Goal: Complete application form

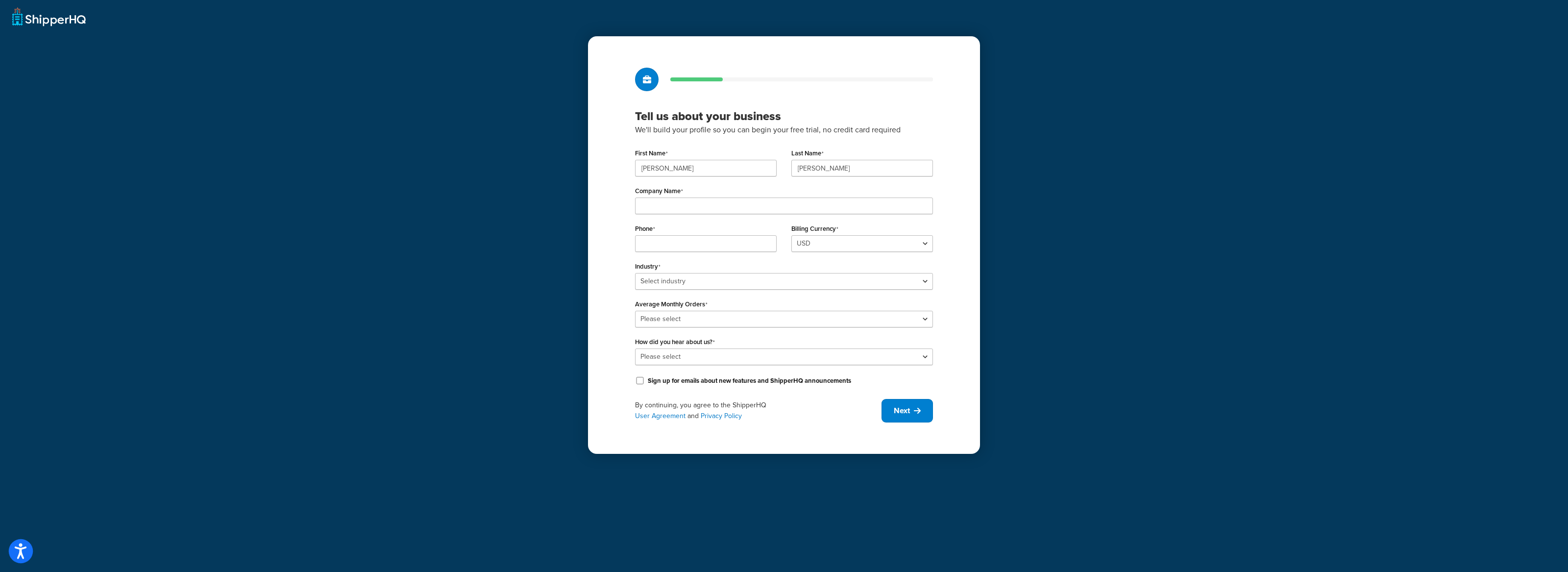
click at [21, 553] on icon "Open accessiBe: accessibility options, statement and help" at bounding box center [21, 553] width 12 height 12
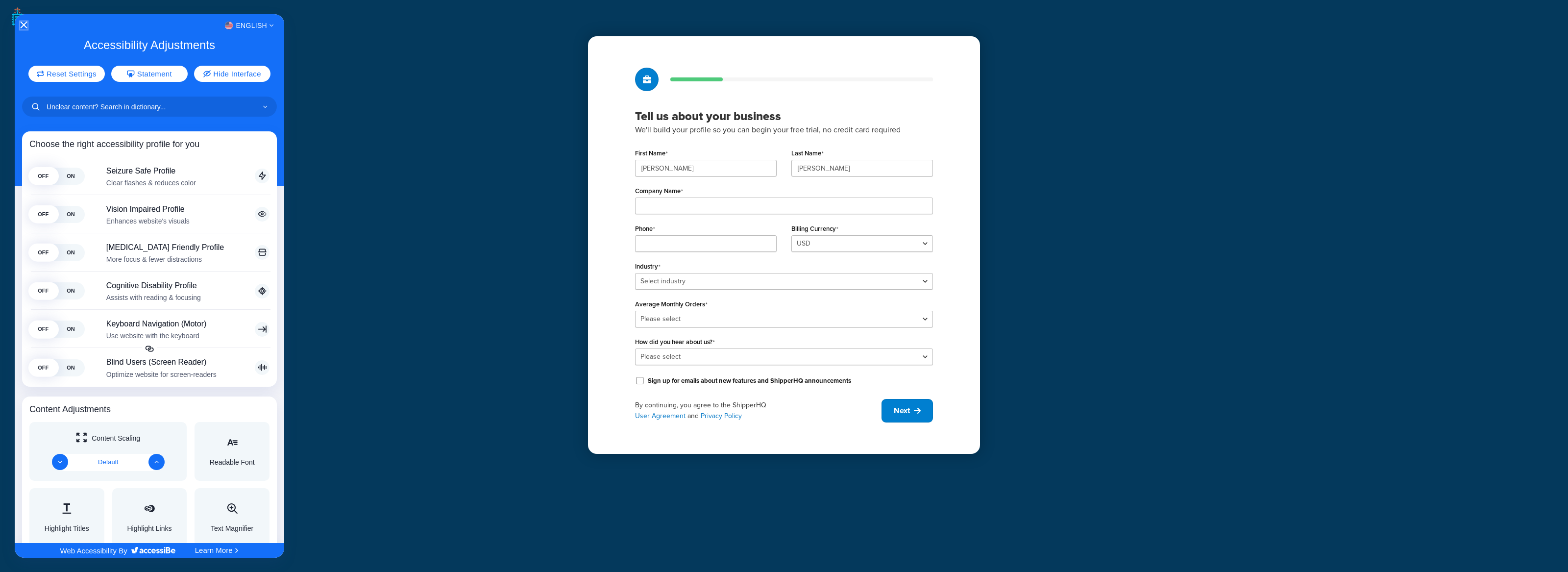
click at [22, 22] on icon "Close Accessibility Interface" at bounding box center [23, 25] width 7 height 7
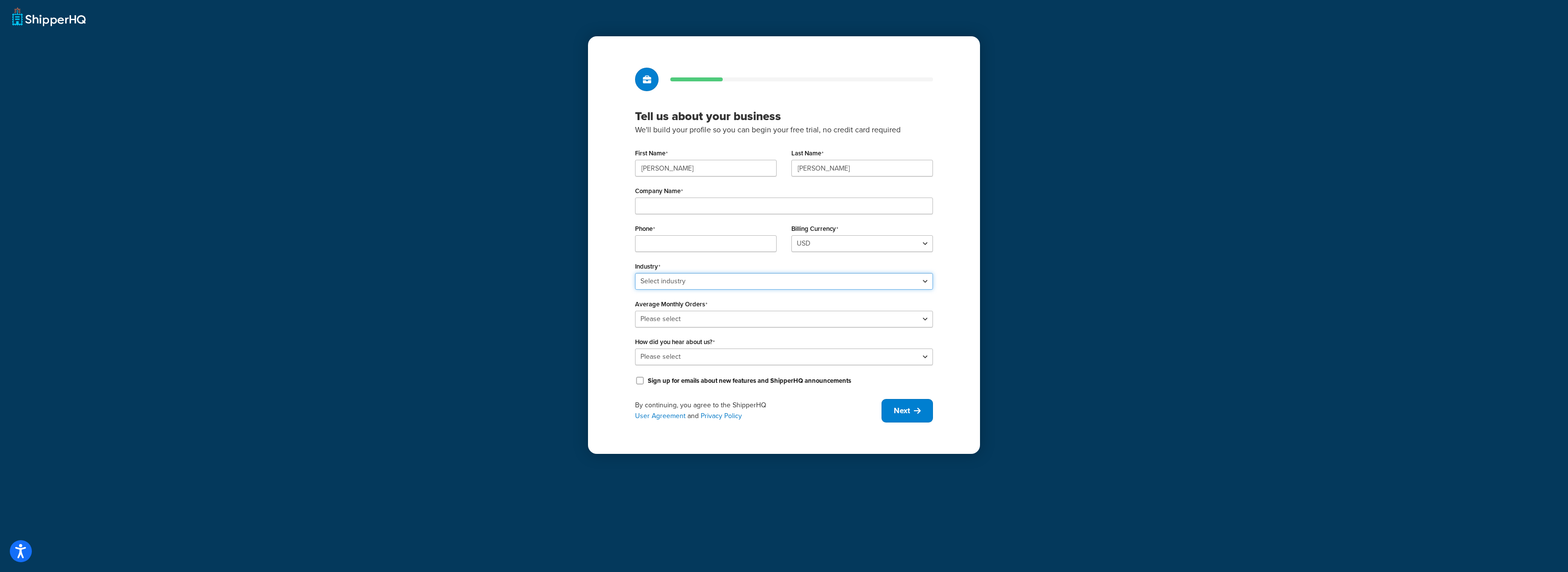
click at [813, 282] on select "Select industry Automotive Adult Agriculture Alcohol, Tobacco & CBD Arts & Craf…" at bounding box center [784, 281] width 298 height 17
select select "22"
click at [635, 273] on select "Select industry Automotive Adult Agriculture Alcohol, Tobacco & CBD Arts & Craf…" at bounding box center [784, 281] width 298 height 17
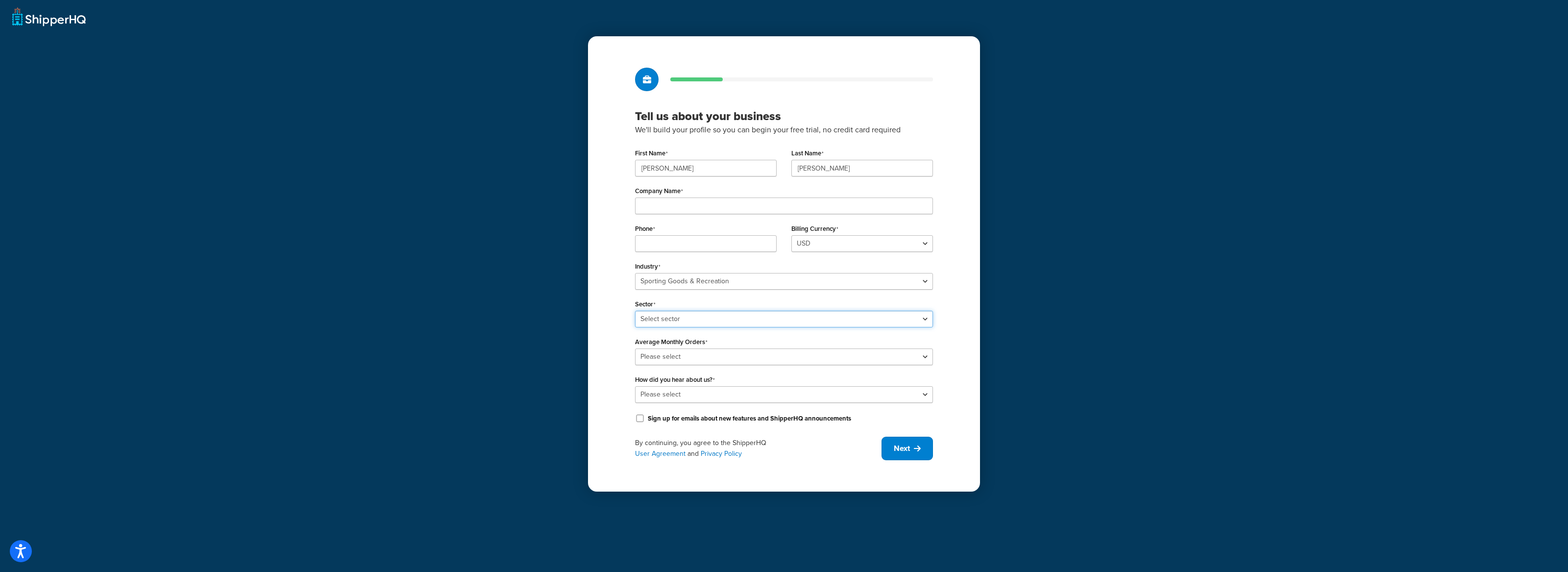
click at [826, 322] on select "Select sector [MEDICAL_DATA] & Marine Equipment Camping & Outdoor Equipment Hun…" at bounding box center [784, 319] width 298 height 17
select select "56"
click at [635, 311] on select "Select sector [MEDICAL_DATA] & Marine Equipment Camping & Outdoor Equipment Hun…" at bounding box center [784, 319] width 298 height 17
click at [797, 361] on select "Please select 0-500 501-1,000 1,001-10,000 10,001-20,000 Over 20,000" at bounding box center [784, 357] width 298 height 17
click at [793, 362] on select "Please select 0-500 501-1,000 1,001-10,000 10,001-20,000 Over 20,000" at bounding box center [784, 357] width 298 height 17
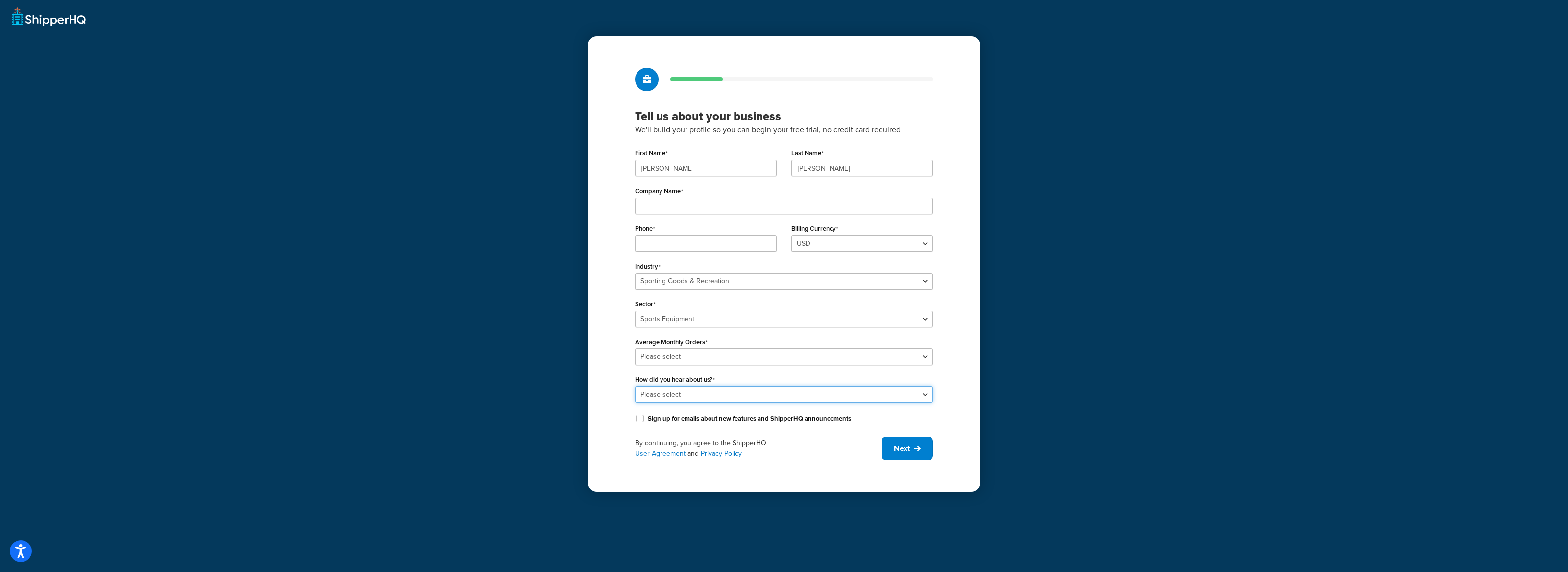
click at [870, 398] on select "Please select Online Search App Store or Marketplace Listing Referred by Agency…" at bounding box center [784, 395] width 298 height 17
